Goal: Information Seeking & Learning: Learn about a topic

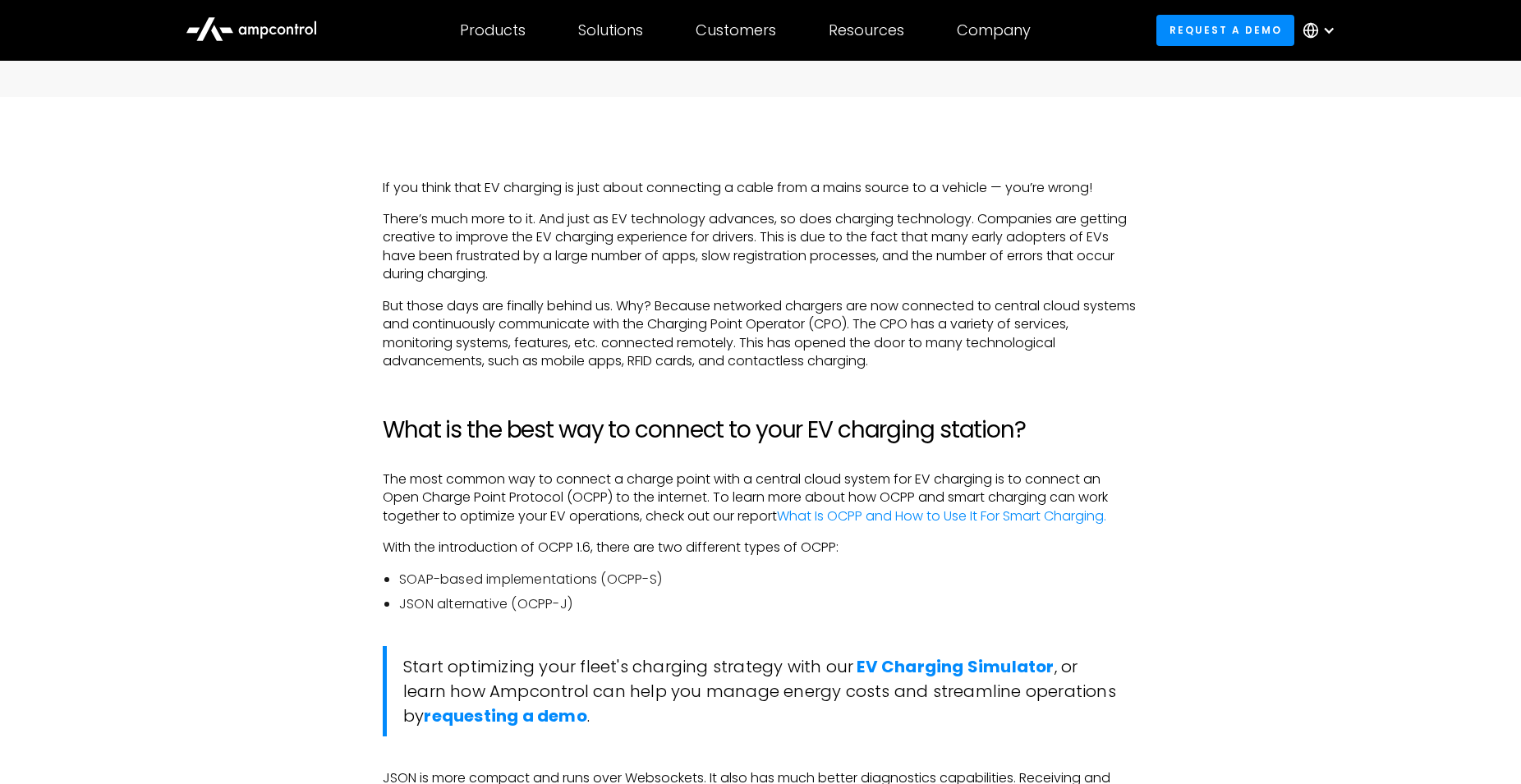
scroll to position [1005, 0]
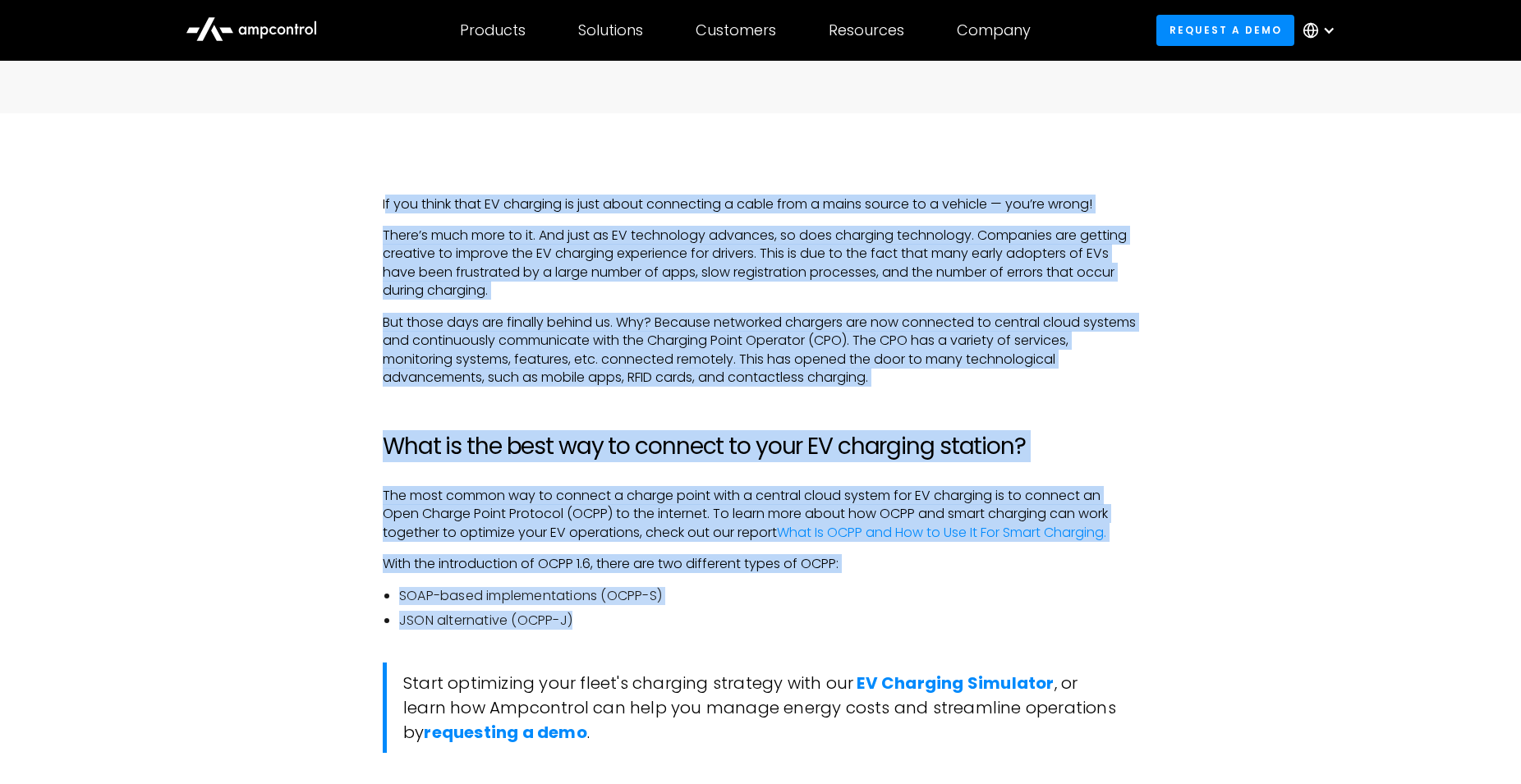
drag, startPoint x: 388, startPoint y: 204, endPoint x: 1169, endPoint y: 622, distance: 885.8
copy div "l ips dolor sita CO adipisci el sedd eiusm temporinci u labor etdo m aliqu enim…"
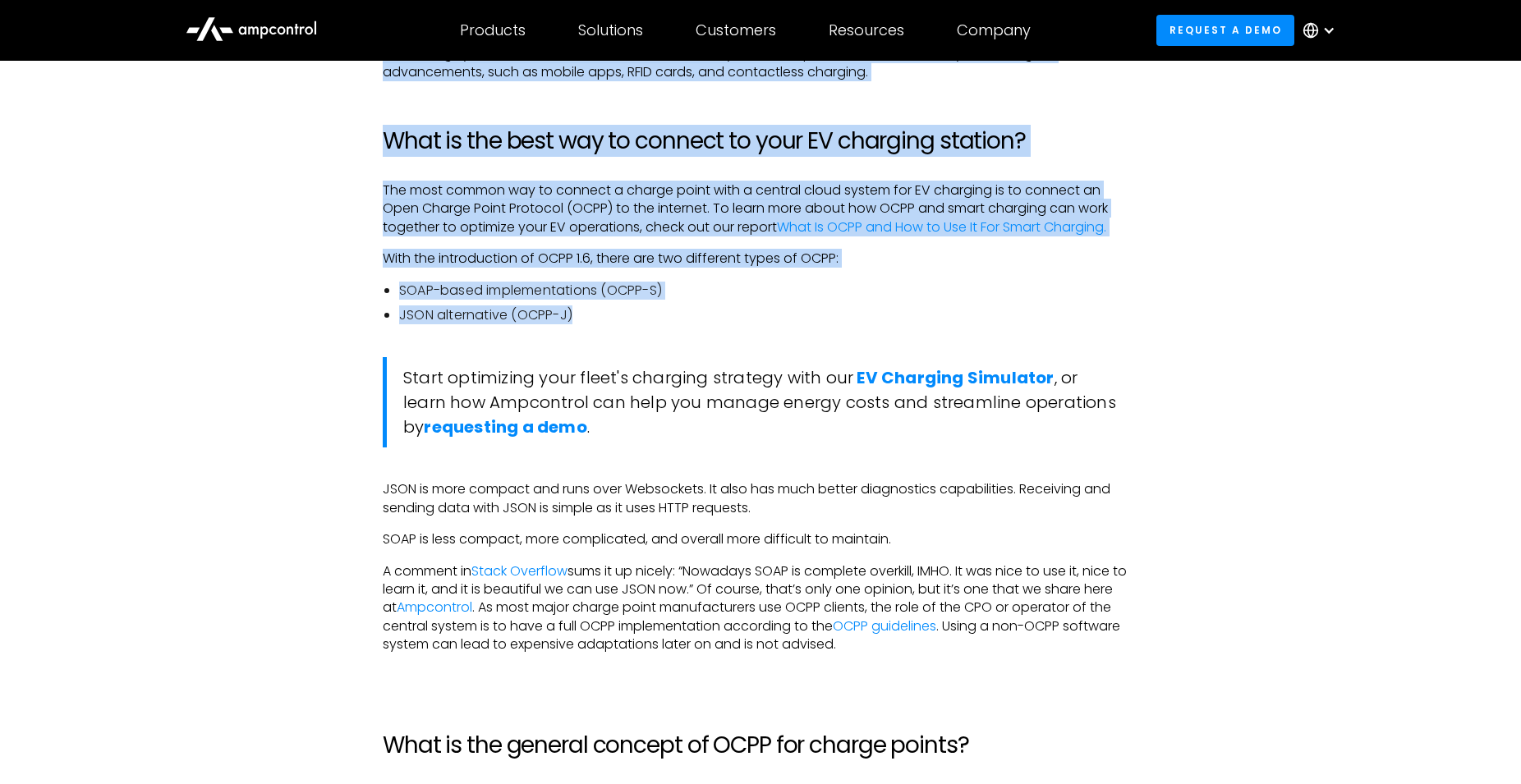
scroll to position [1340, 0]
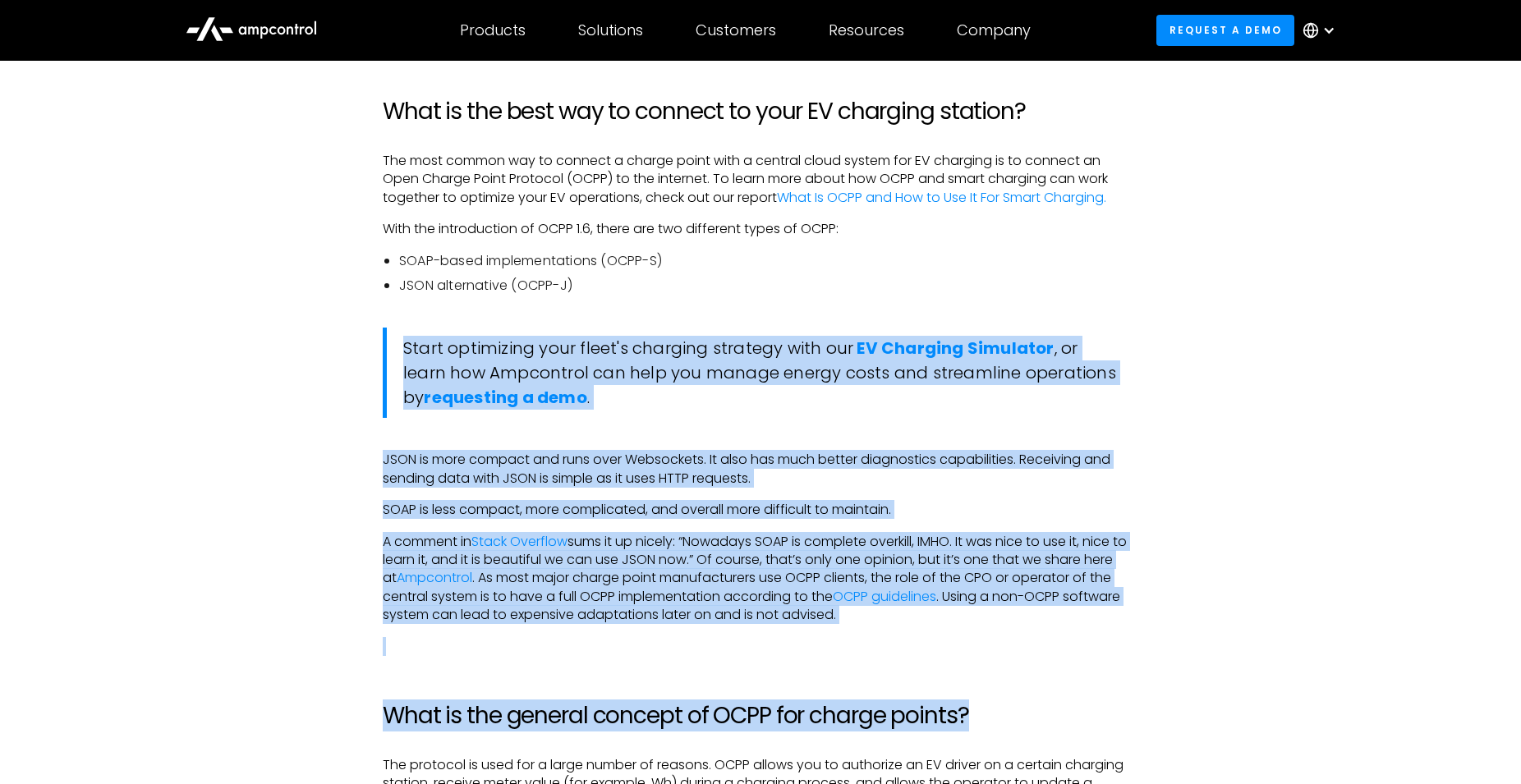
drag, startPoint x: 416, startPoint y: 349, endPoint x: 1008, endPoint y: 605, distance: 645.0
copy div "Lorem ipsumdolor sita conse'a elitsedd eiusmodt inci utl ET Dolorema Aliquaeni …"
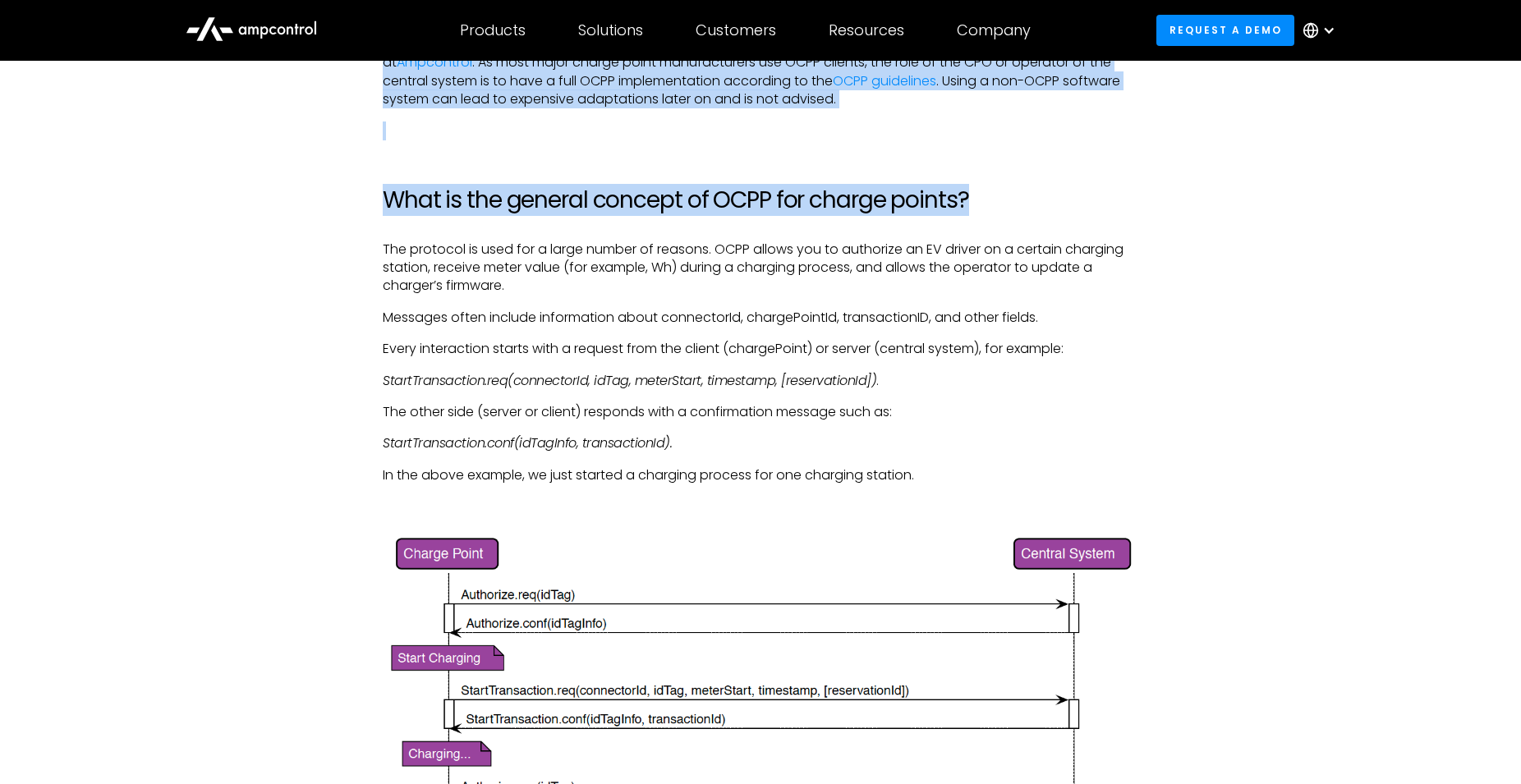
scroll to position [1926, 0]
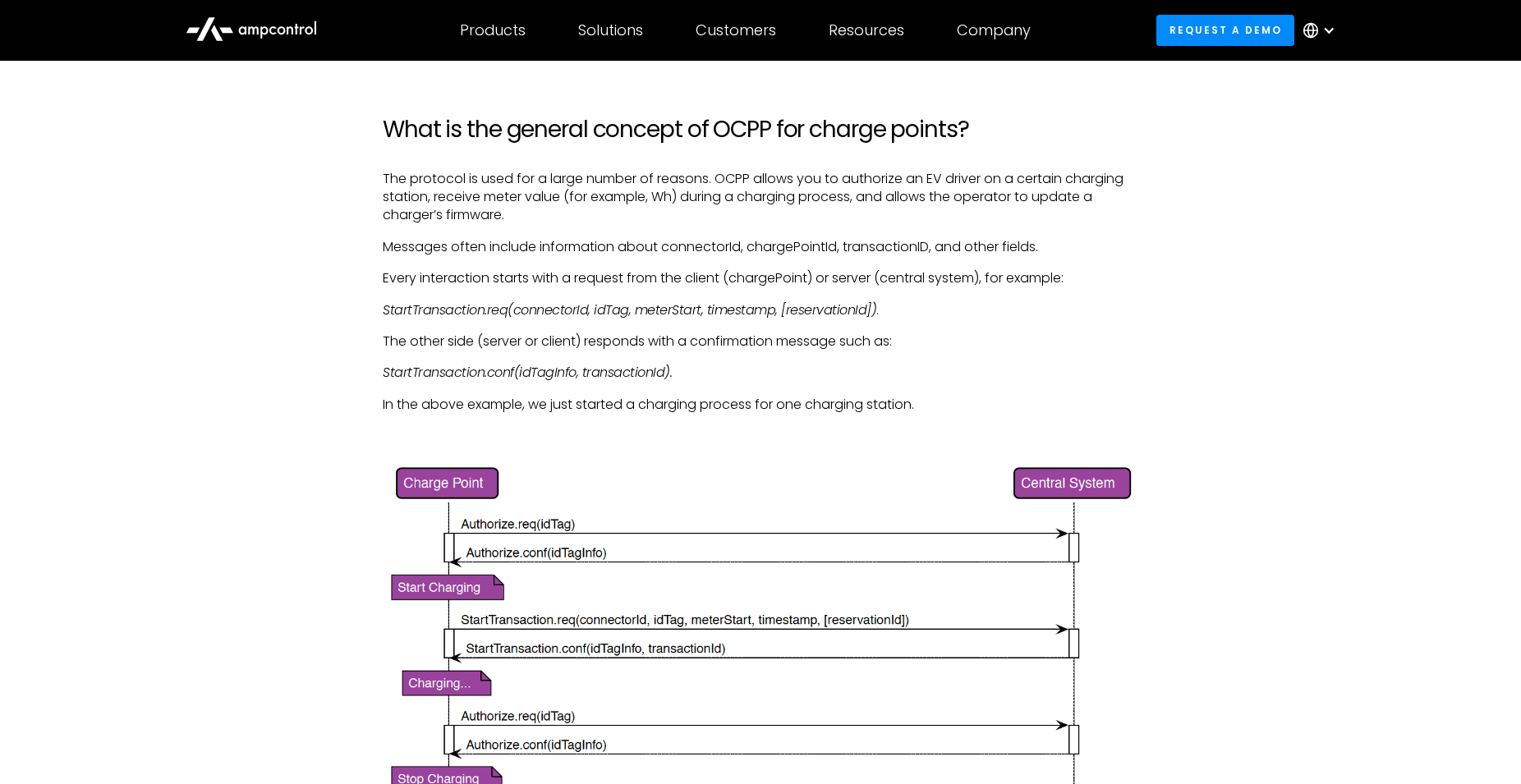
drag, startPoint x: 335, startPoint y: 156, endPoint x: 348, endPoint y: 155, distance: 13.0
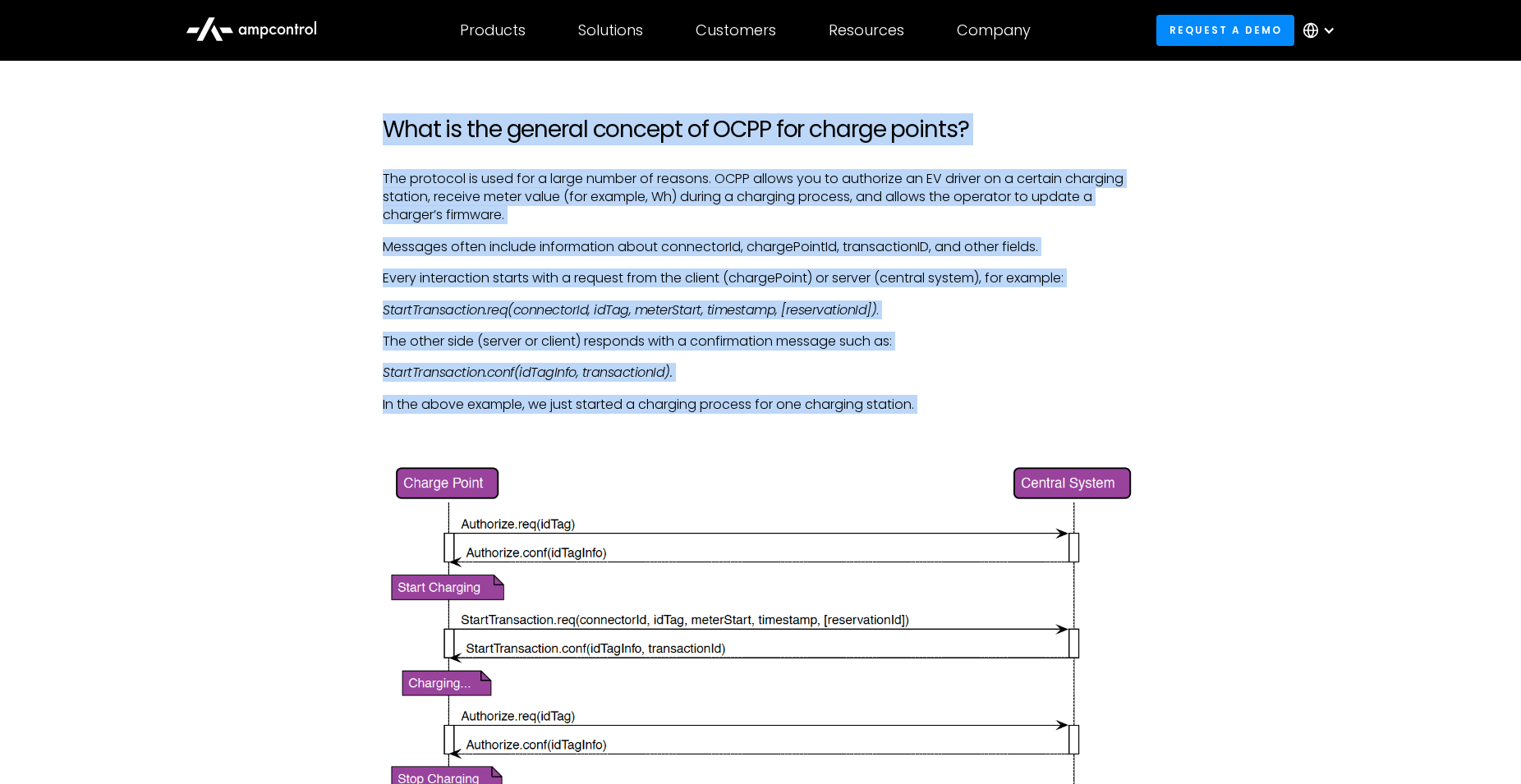
drag, startPoint x: 384, startPoint y: 123, endPoint x: 740, endPoint y: 341, distance: 417.4
copy div "What is the general concept of OCPP for charge points? The protocol is used for…"
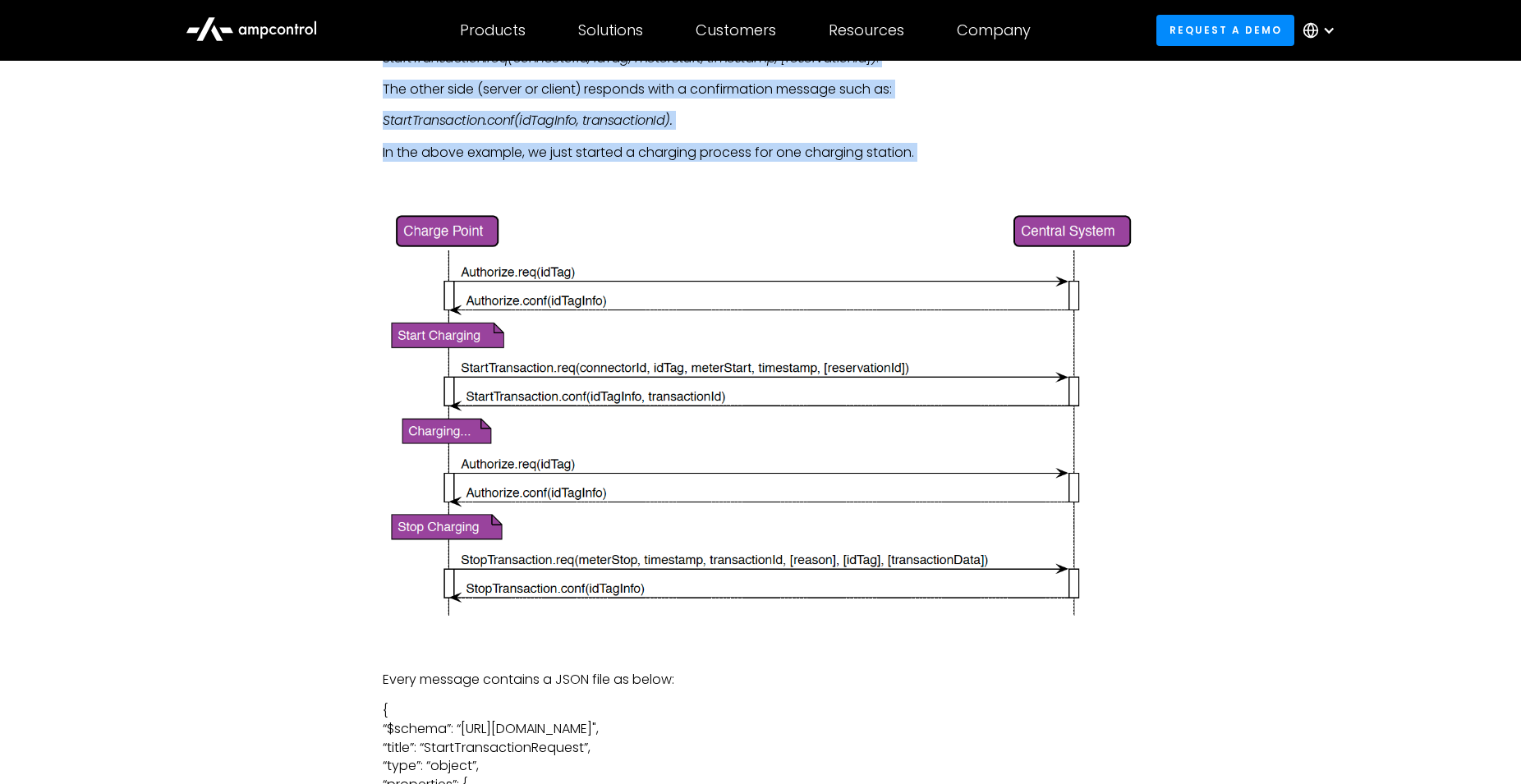
scroll to position [2178, 0]
